Goal: Find specific page/section: Find specific page/section

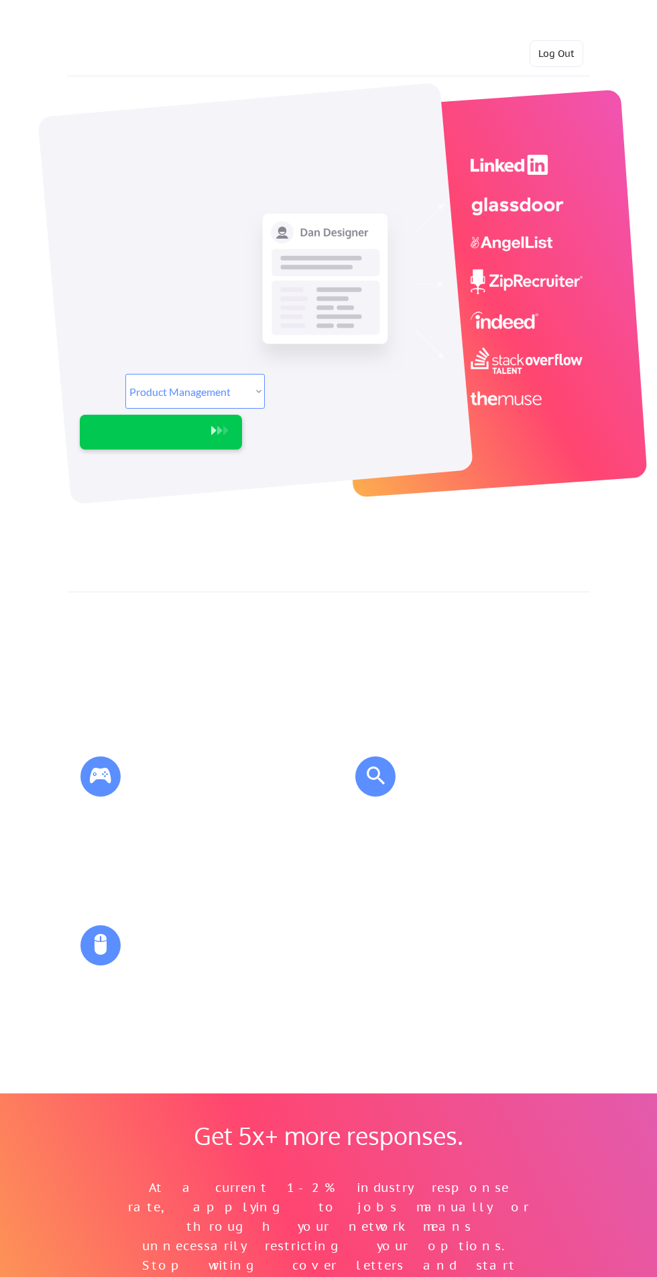
select select ""product""
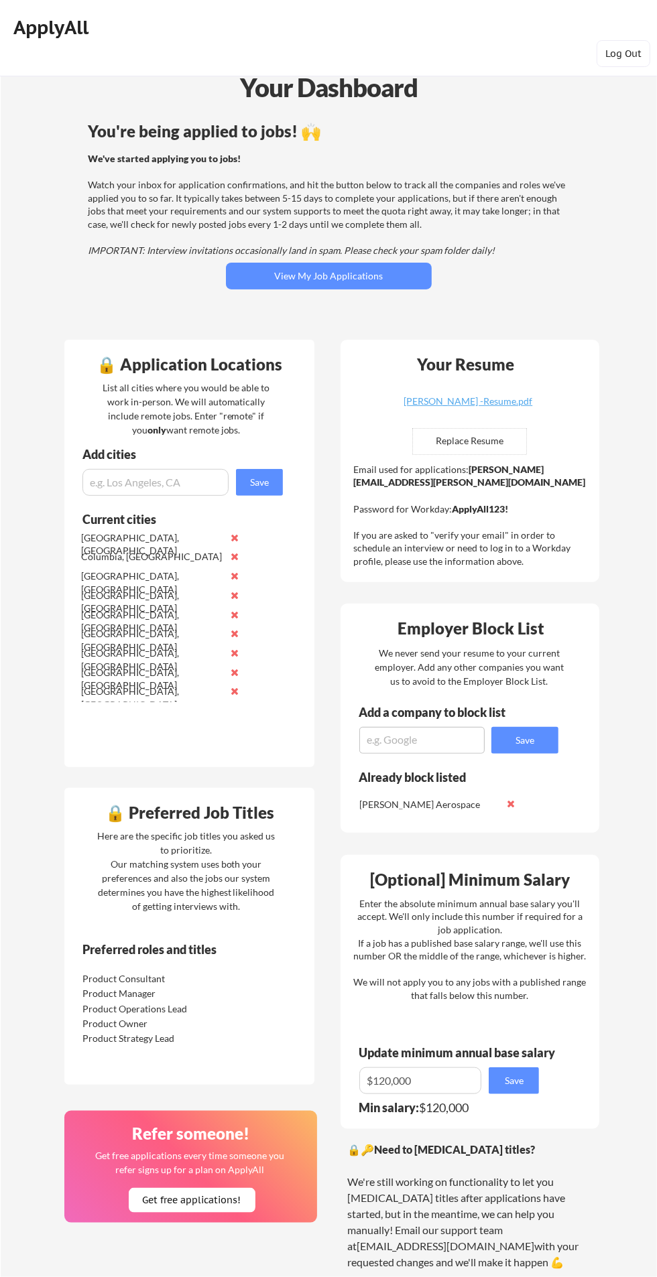
click at [381, 281] on button "View My Job Applications" at bounding box center [329, 276] width 206 height 27
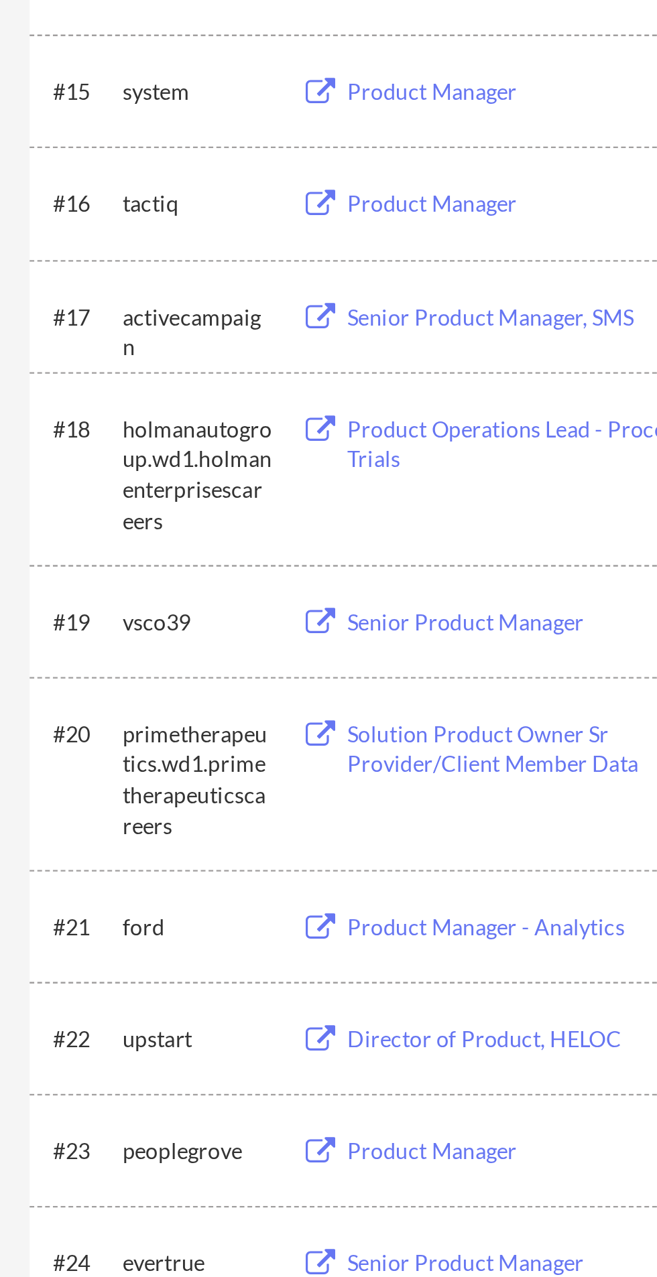
scroll to position [342, 0]
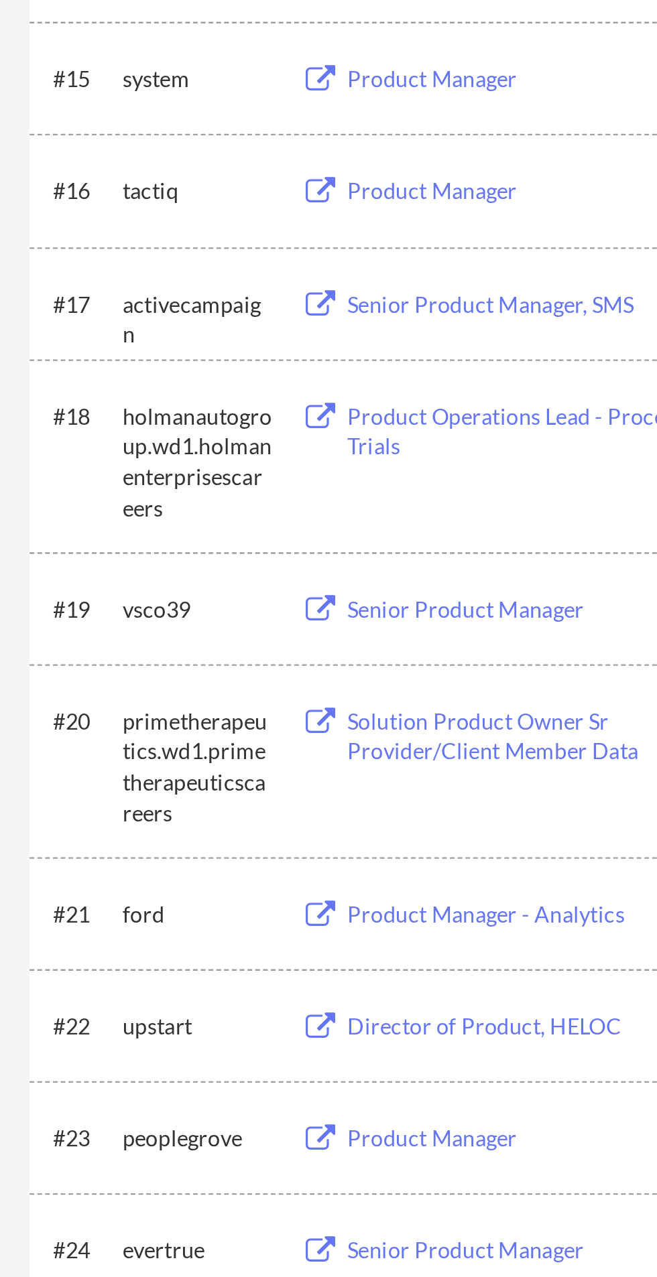
click at [196, 851] on div "Product Operations Lead - Process & Trials" at bounding box center [230, 865] width 169 height 32
